Goal: Task Accomplishment & Management: Manage account settings

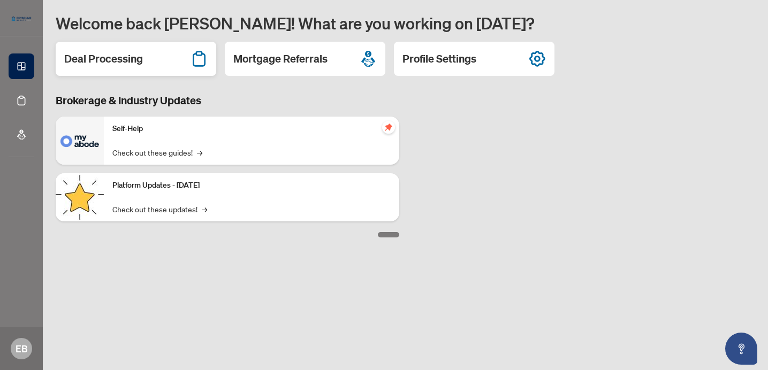
click at [128, 59] on h2 "Deal Processing" at bounding box center [103, 58] width 79 height 15
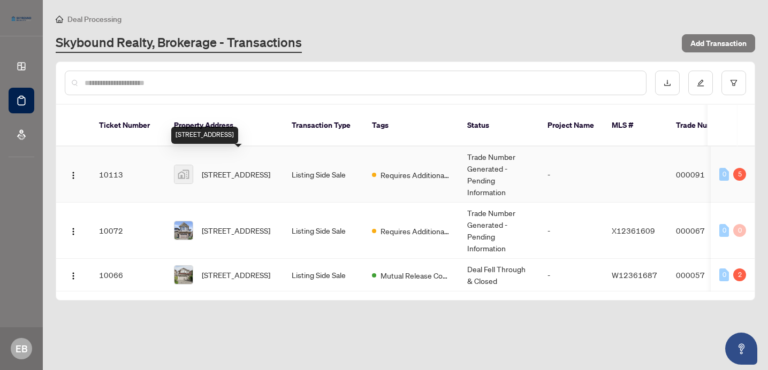
click at [219, 169] on span "[STREET_ADDRESS]" at bounding box center [236, 175] width 68 height 12
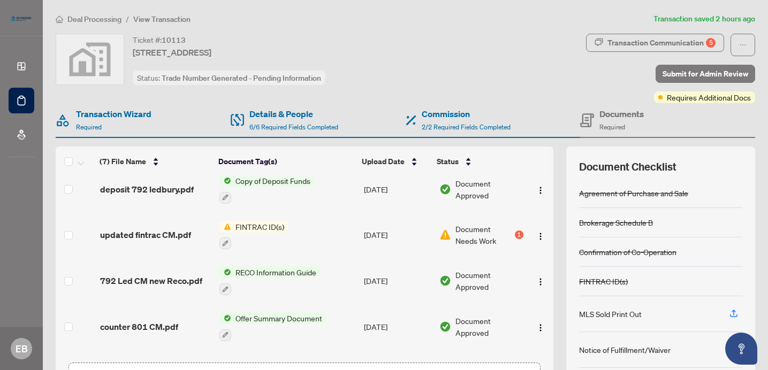
scroll to position [57, 0]
click at [238, 223] on span "FINTRAC ID(s)" at bounding box center [259, 226] width 57 height 12
click at [476, 229] on span "Document Needs Work" at bounding box center [483, 235] width 57 height 24
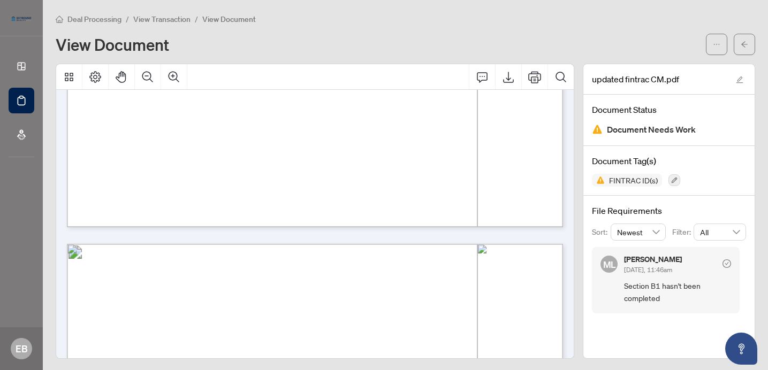
scroll to position [581, 0]
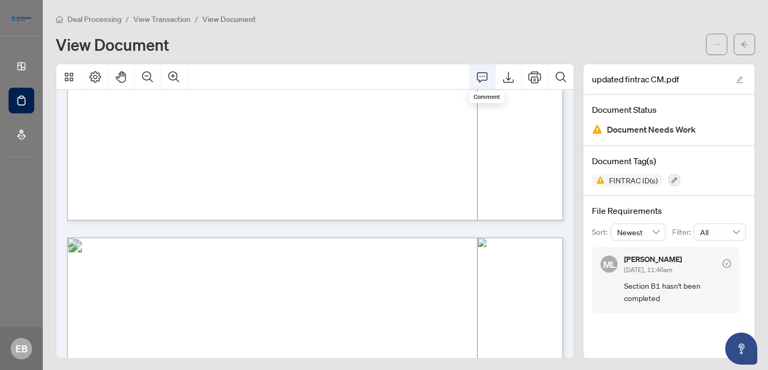
click at [480, 78] on icon "Comment" at bounding box center [482, 77] width 13 height 13
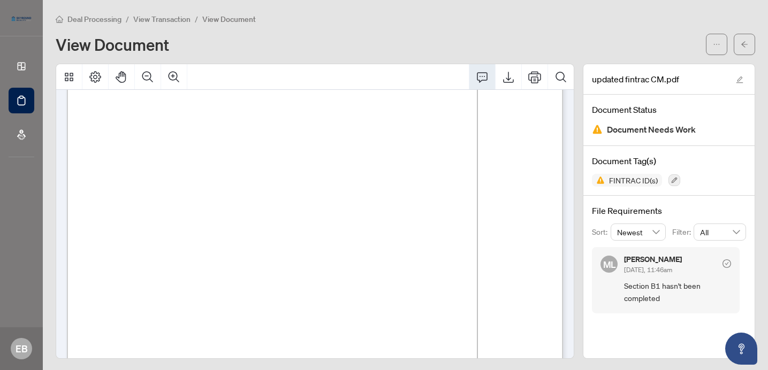
scroll to position [827, 0]
click at [224, 277] on button "Background Color" at bounding box center [219, 276] width 32 height 15
drag, startPoint x: 128, startPoint y: 279, endPoint x: 135, endPoint y: 282, distance: 8.0
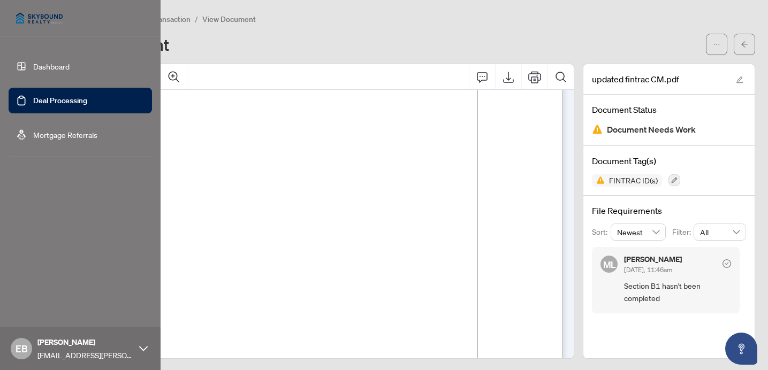
click at [63, 102] on link "Deal Processing" at bounding box center [60, 101] width 54 height 10
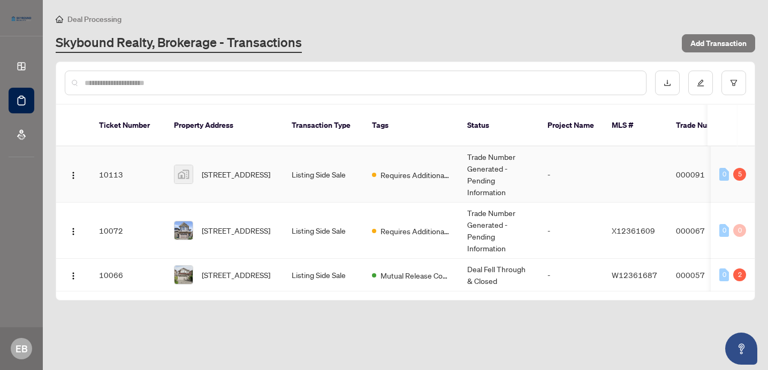
click at [315, 156] on td "Listing Side Sale" at bounding box center [323, 175] width 80 height 56
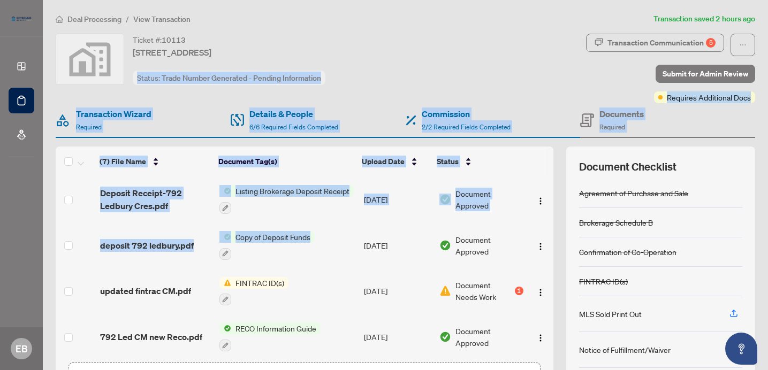
drag, startPoint x: 230, startPoint y: 258, endPoint x: 426, endPoint y: 66, distance: 273.9
click at [426, 66] on div "Ticket #: [STREET_ADDRESS] Status: Trade Number Generated - Pending Information…" at bounding box center [405, 221] width 708 height 375
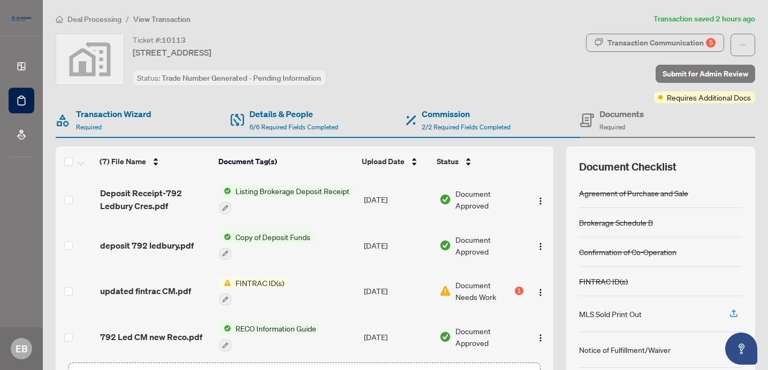
click at [402, 94] on div "Ticket #: [STREET_ADDRESS] Status: Trade Number Generated - Pending Information" at bounding box center [318, 69] width 530 height 70
click at [265, 190] on span "Listing Brokerage Deposit Receipt" at bounding box center [292, 191] width 123 height 12
click at [188, 209] on span "Deposit Receipt-792 Ledbury Cres.pdf" at bounding box center [155, 200] width 111 height 26
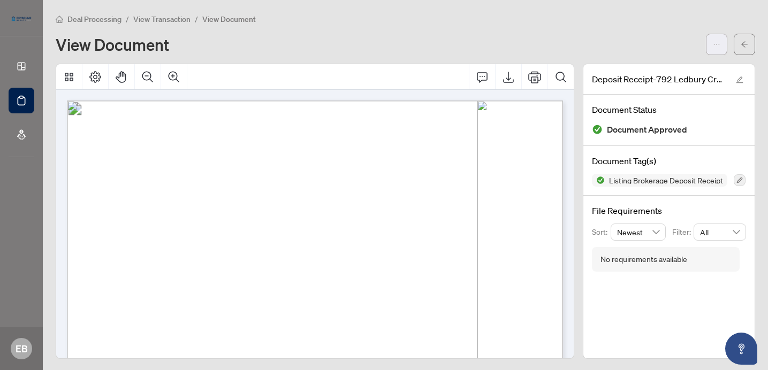
click at [720, 47] on icon "ellipsis" at bounding box center [716, 44] width 7 height 7
click at [677, 65] on span "Download" at bounding box center [677, 68] width 81 height 12
